Goal: Transaction & Acquisition: Purchase product/service

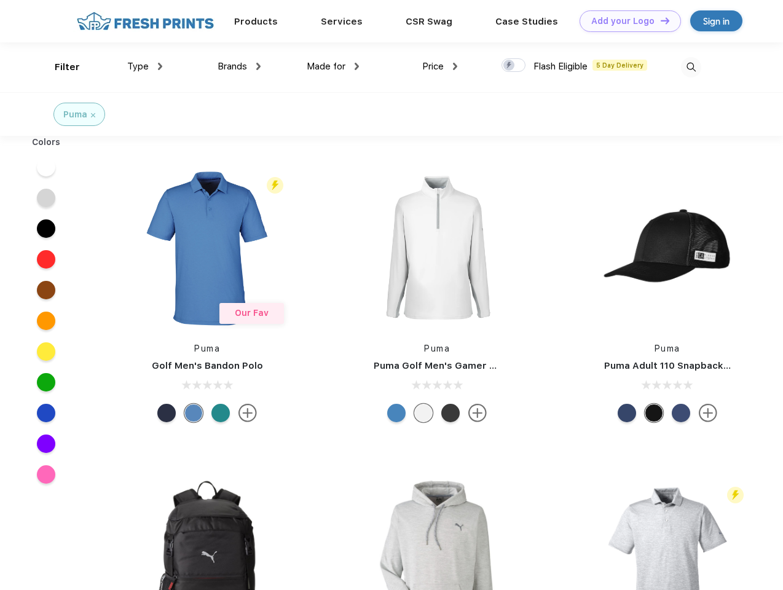
click at [626, 21] on link "Add your Logo Design Tool" at bounding box center [630, 21] width 101 height 22
click at [0, 0] on div "Design Tool" at bounding box center [0, 0] width 0 height 0
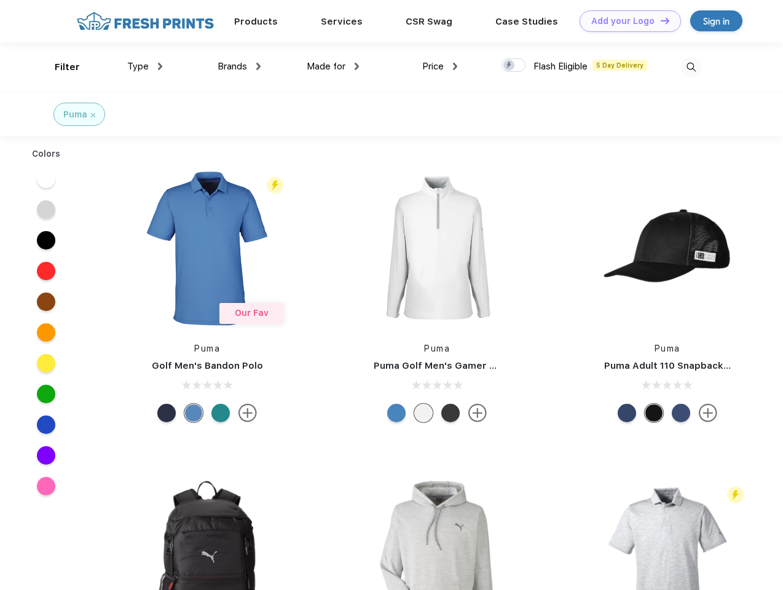
click at [660, 20] on link "Add your Logo Design Tool" at bounding box center [630, 21] width 101 height 22
click at [59, 67] on div "Filter" at bounding box center [67, 67] width 25 height 14
click at [145, 66] on span "Type" at bounding box center [138, 66] width 22 height 11
click at [239, 66] on span "Brands" at bounding box center [233, 66] width 30 height 11
click at [333, 66] on span "Made for" at bounding box center [326, 66] width 39 height 11
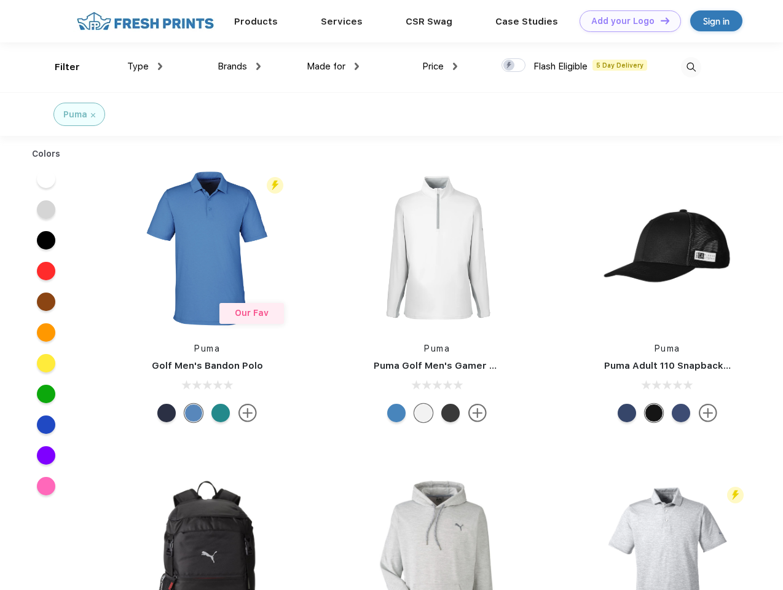
click at [440, 66] on span "Price" at bounding box center [433, 66] width 22 height 11
click at [514, 66] on div at bounding box center [514, 65] width 24 height 14
click at [510, 66] on input "checkbox" at bounding box center [506, 62] width 8 height 8
click at [691, 67] on img at bounding box center [691, 67] width 20 height 20
